Goal: Find specific page/section: Find specific page/section

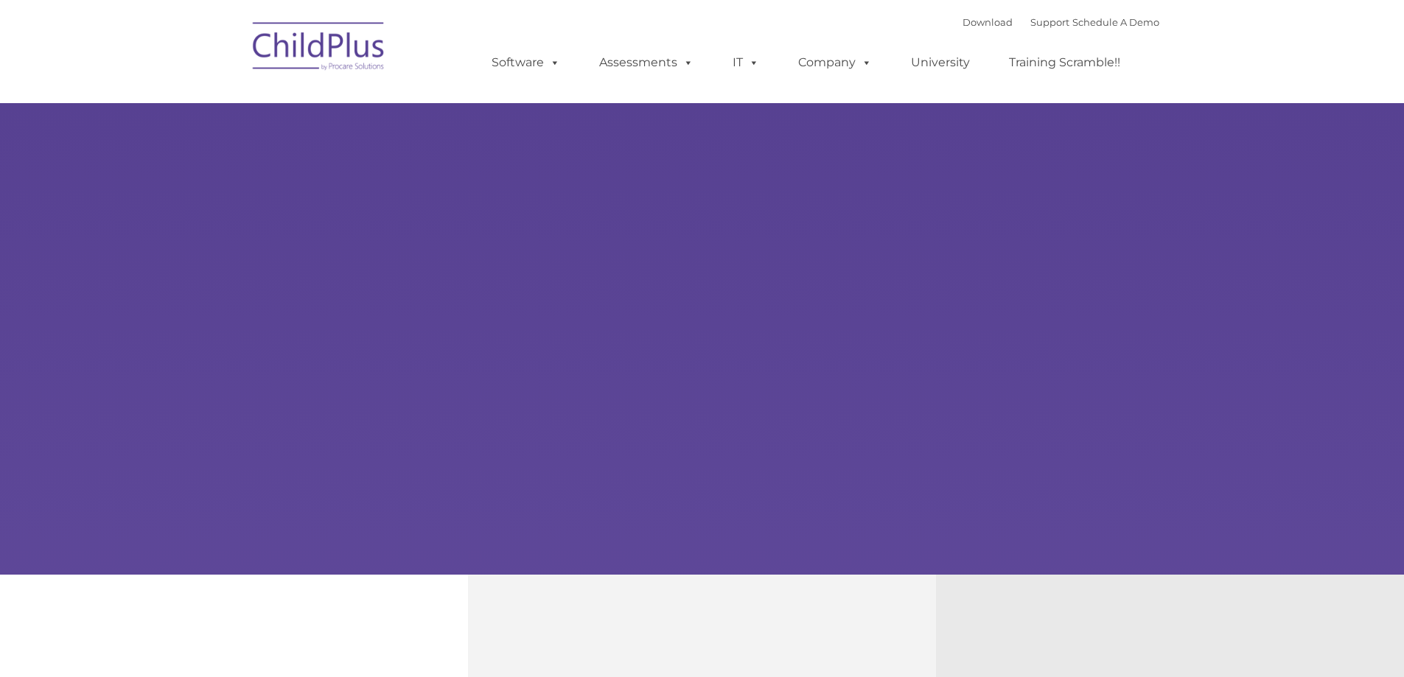
select select "MEDIUM"
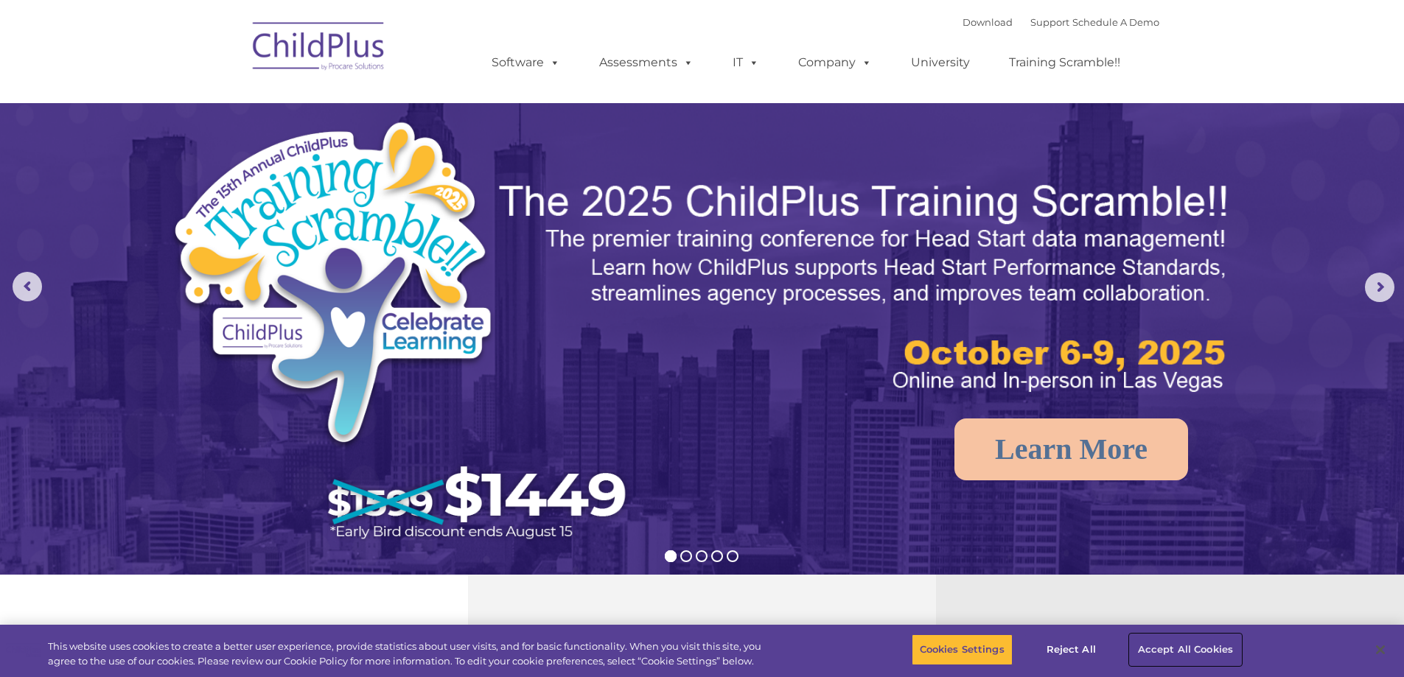
click at [1182, 654] on button "Accept All Cookies" at bounding box center [1185, 649] width 111 height 31
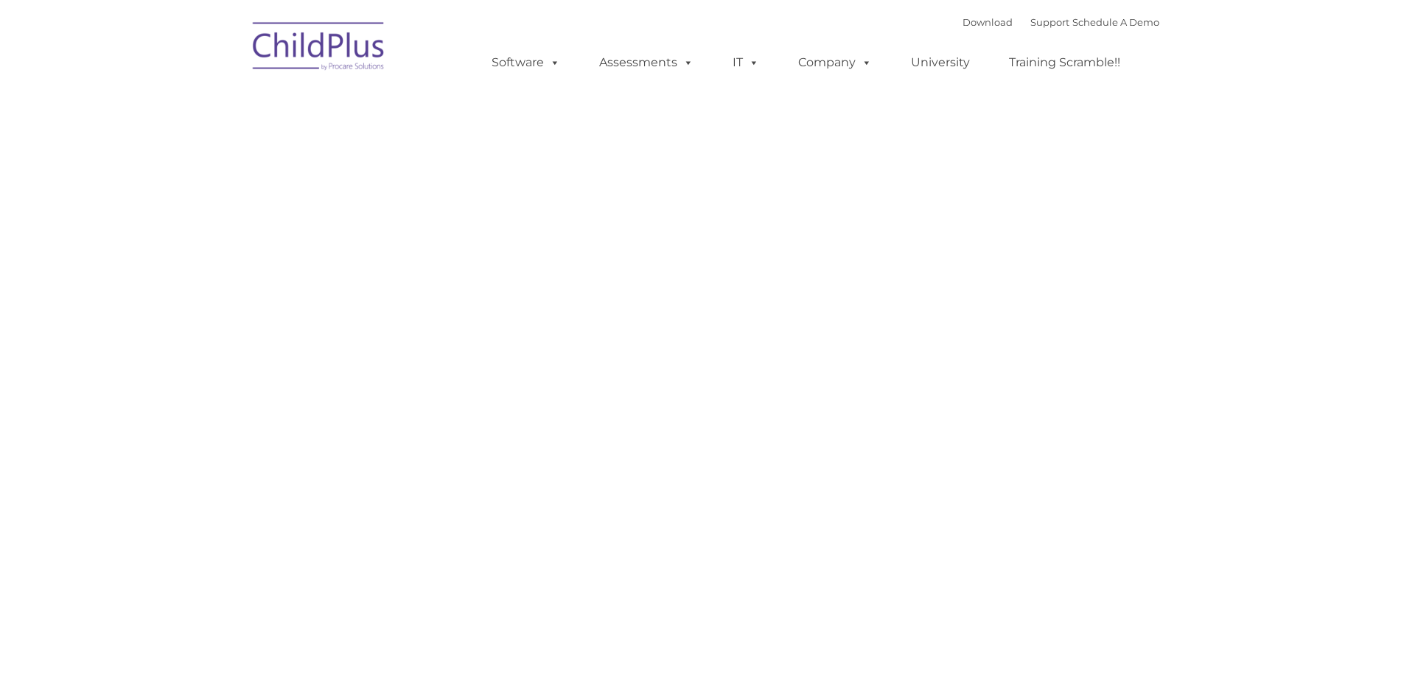
type input ""
